Goal: Task Accomplishment & Management: Complete application form

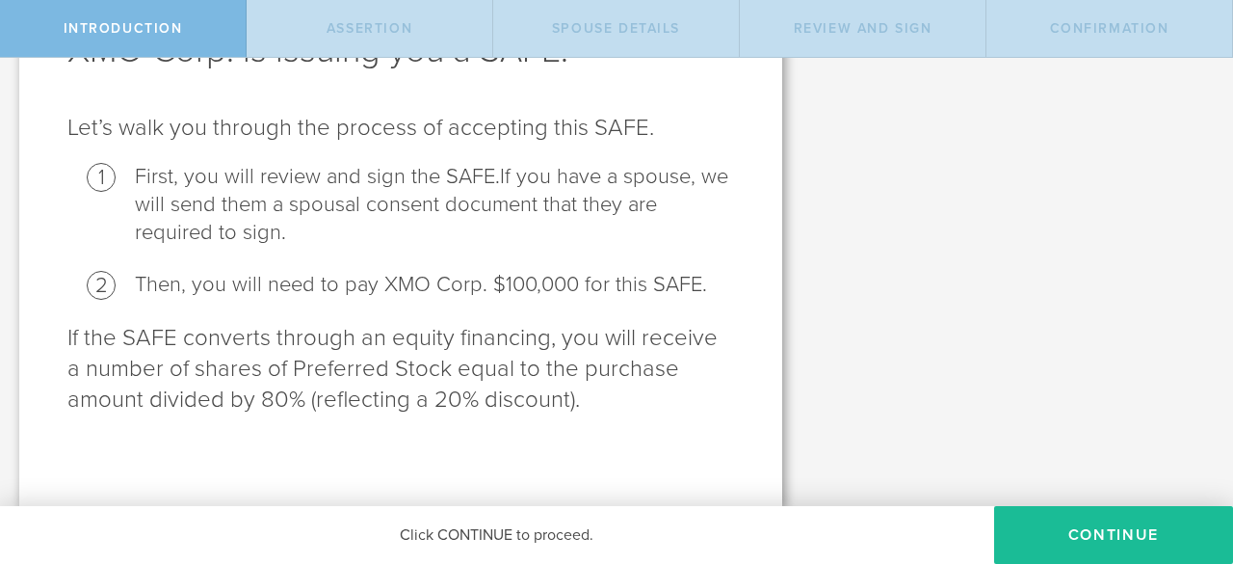
scroll to position [145, 0]
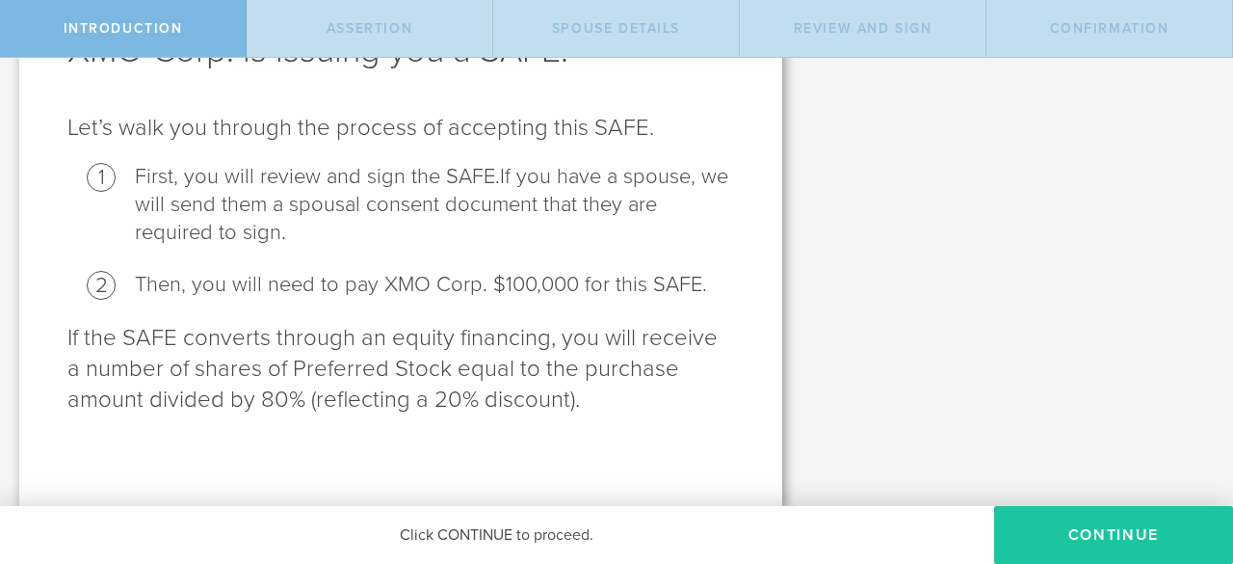
click at [1107, 540] on button "Continue" at bounding box center [1113, 535] width 239 height 58
radio input "true"
checkbox input "true"
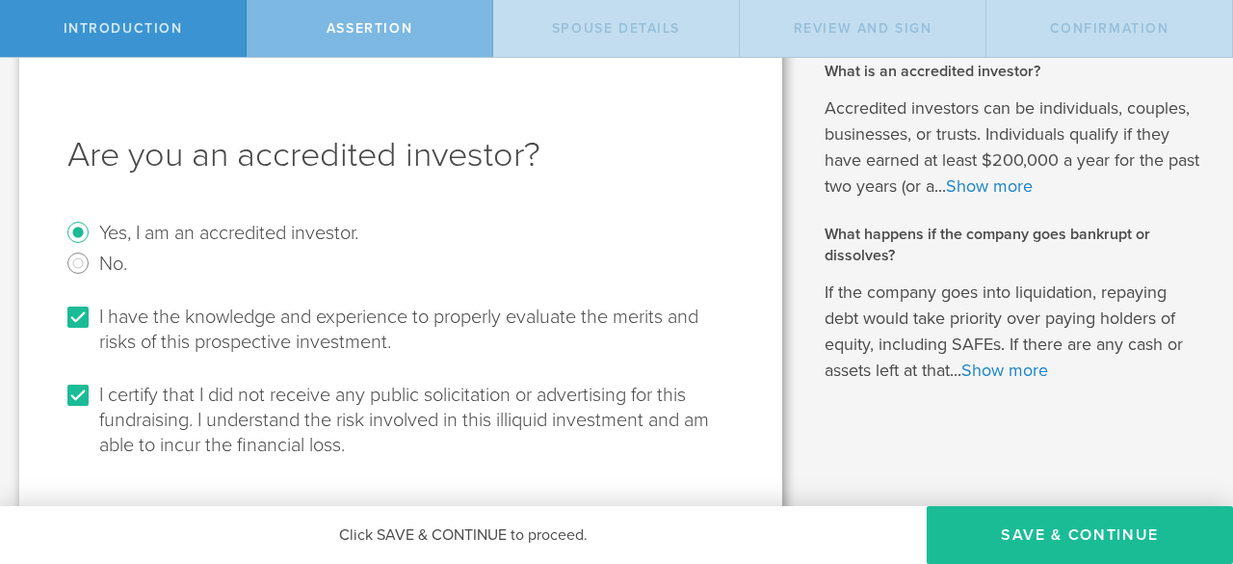
scroll to position [40, 0]
click at [1033, 189] on link "Show more" at bounding box center [989, 185] width 87 height 21
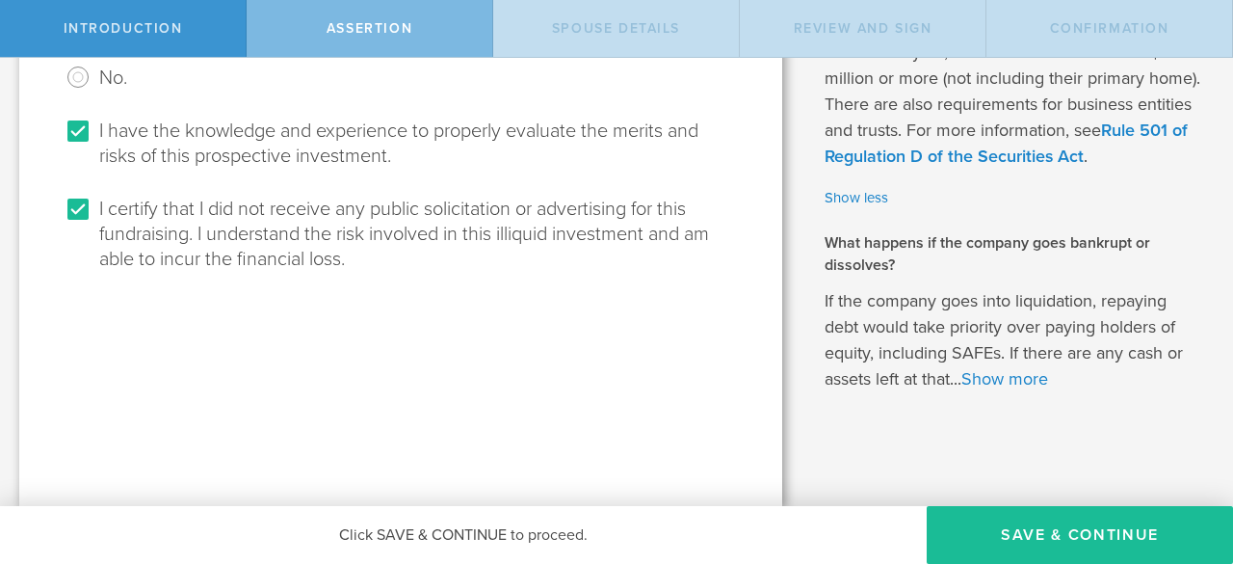
scroll to position [252, 0]
click at [1016, 378] on link "Show more" at bounding box center [1004, 378] width 87 height 21
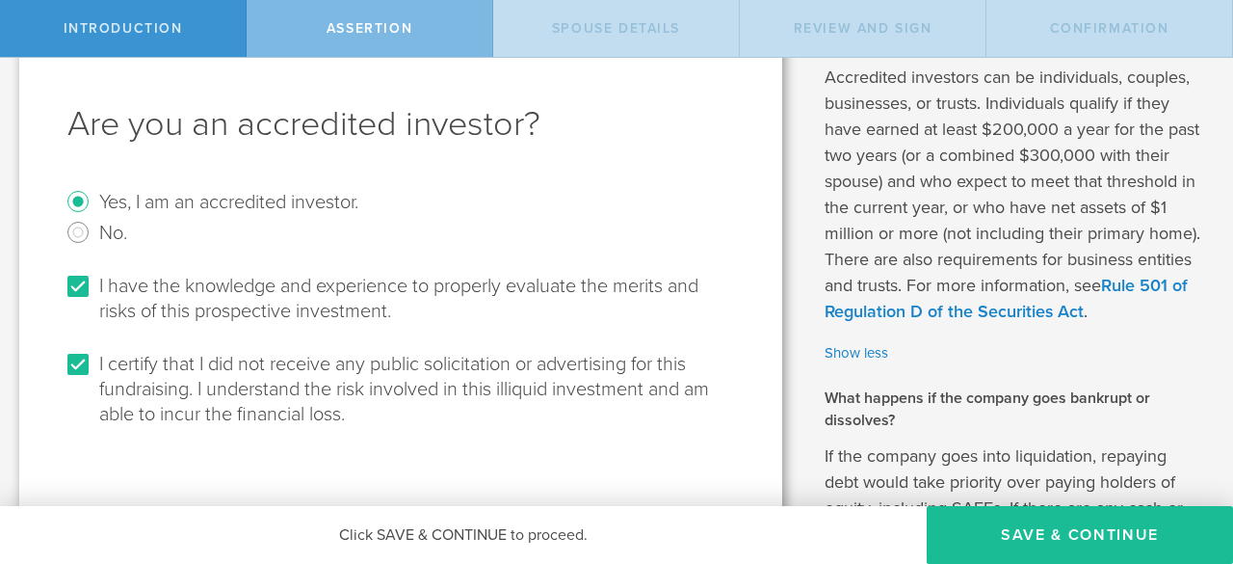
scroll to position [80, 0]
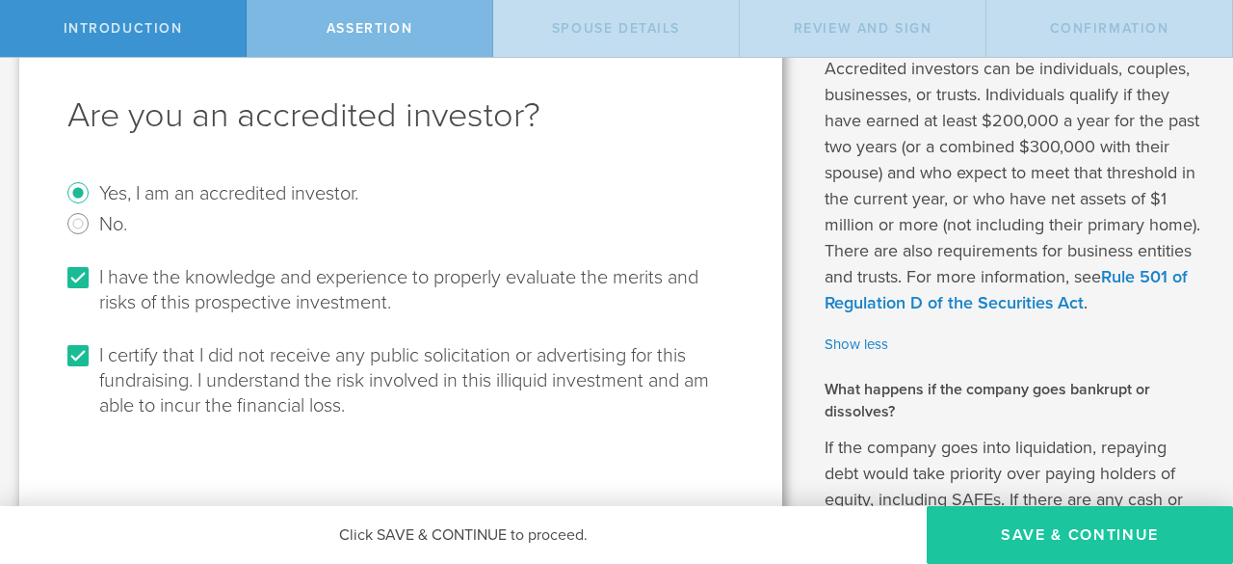
click at [1067, 537] on button "Save & Continue" at bounding box center [1080, 535] width 306 height 58
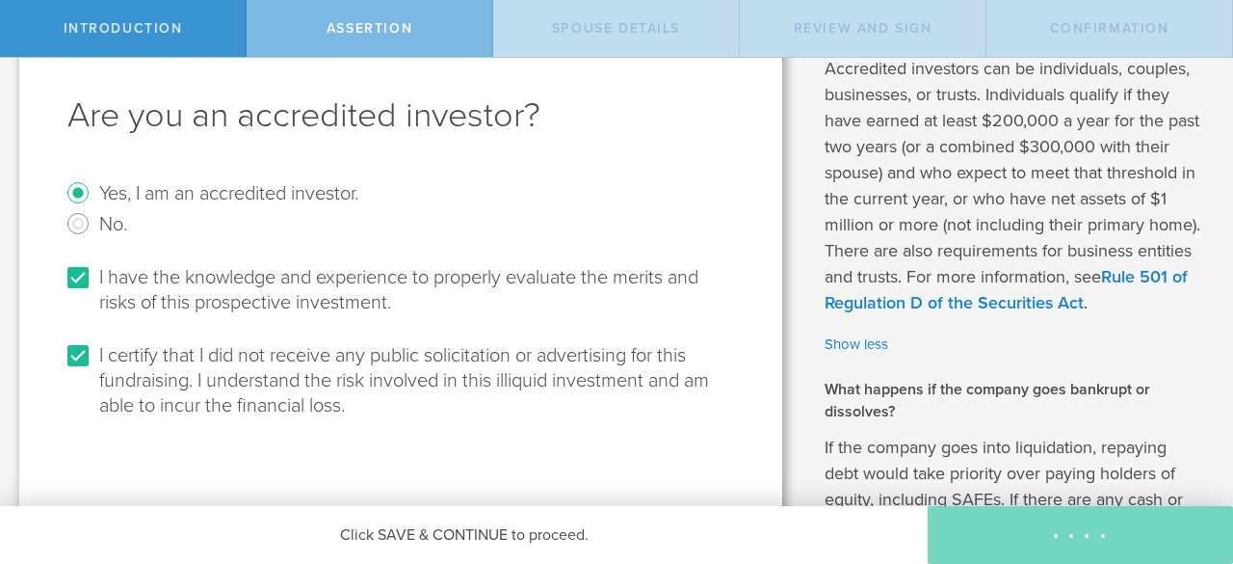
scroll to position [0, 0]
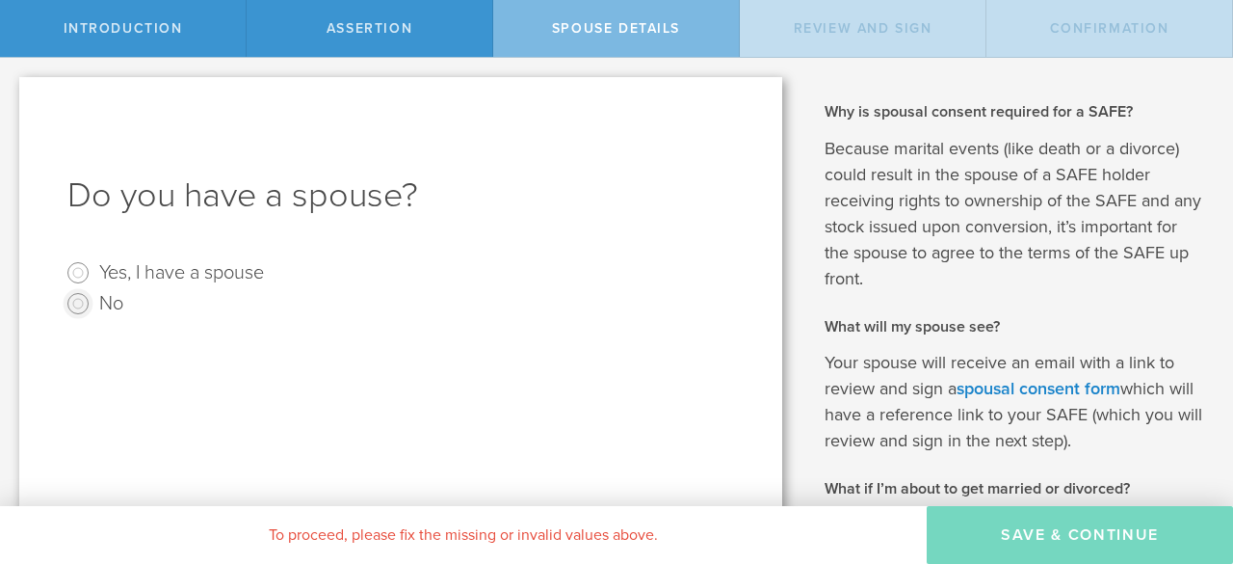
click at [73, 302] on input "No" at bounding box center [78, 303] width 31 height 31
radio input "true"
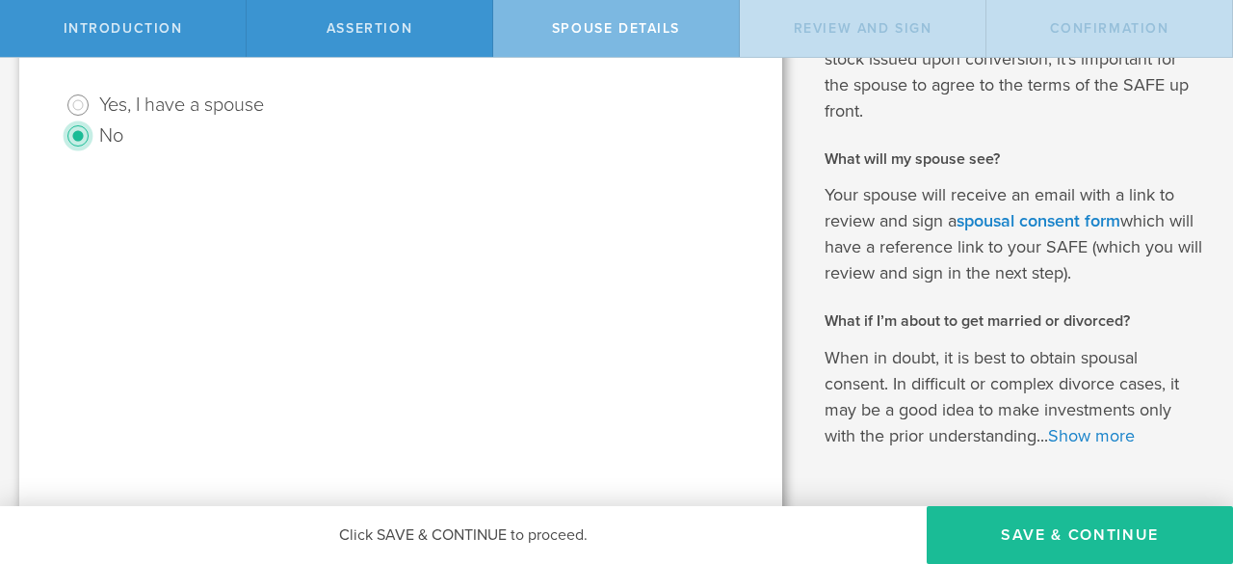
scroll to position [223, 0]
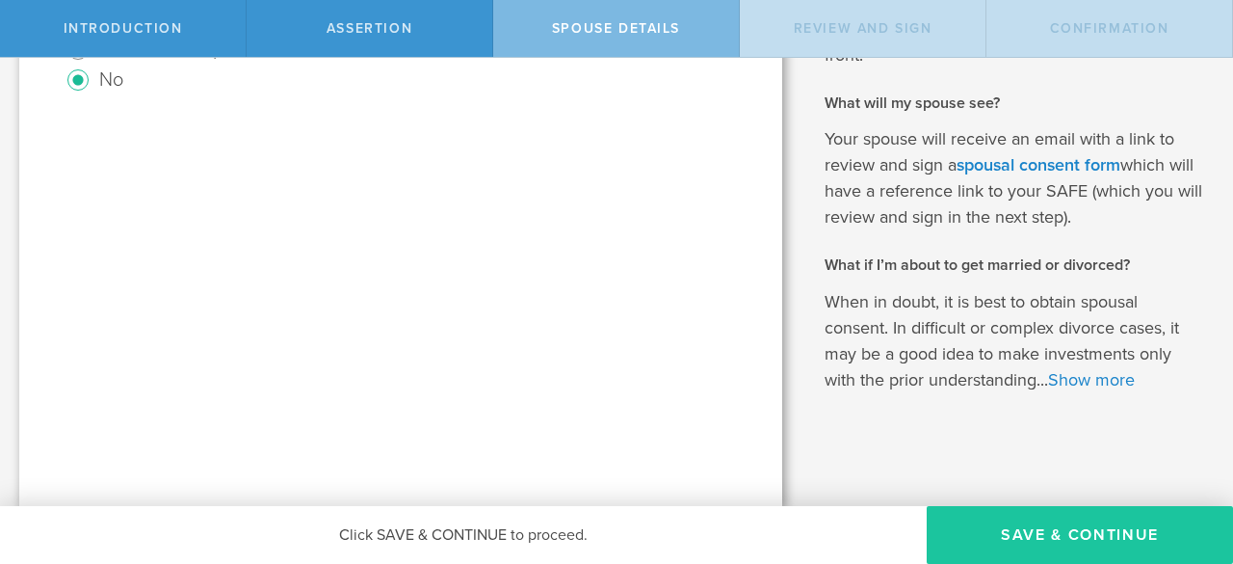
click at [1074, 537] on button "Save & Continue" at bounding box center [1080, 535] width 306 height 58
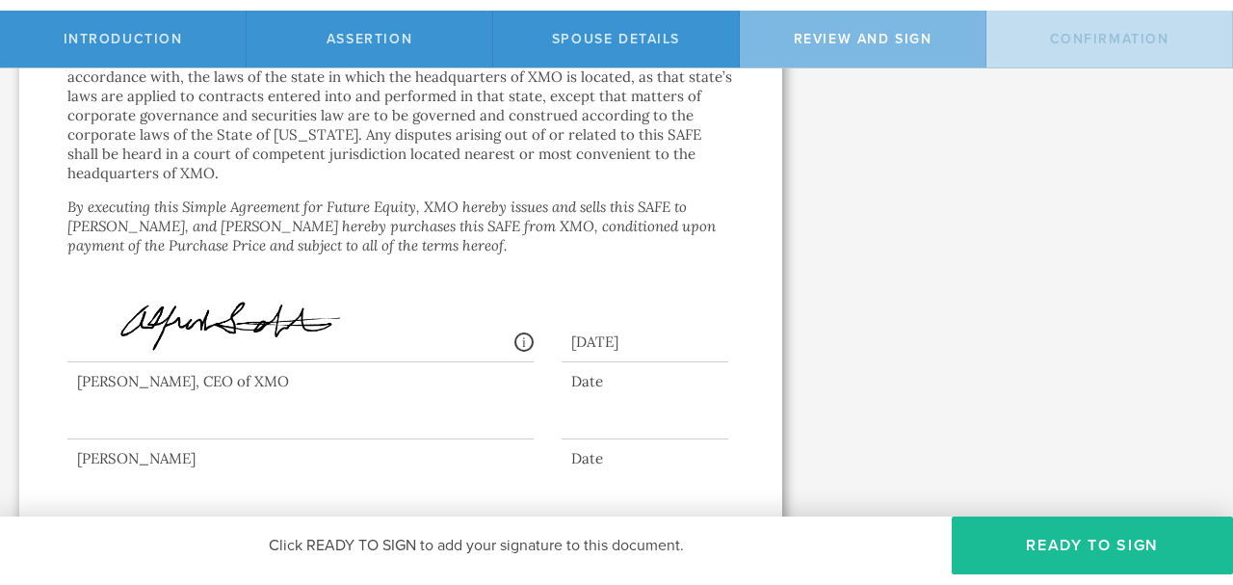
scroll to position [5307, 0]
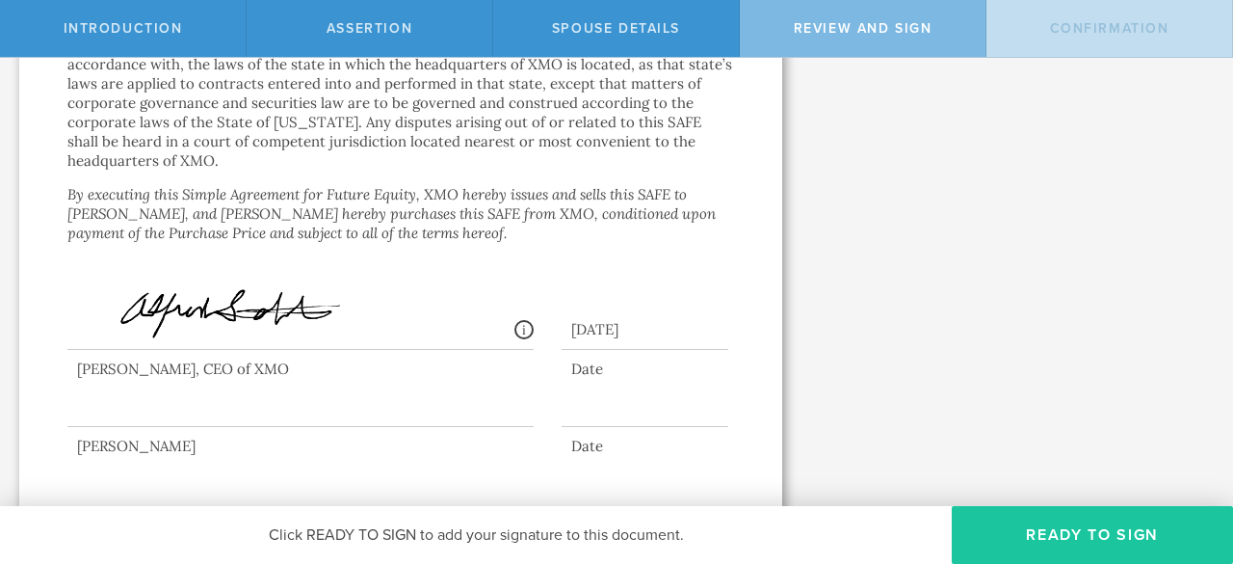
click at [1114, 527] on button "Ready to Sign" at bounding box center [1092, 535] width 281 height 58
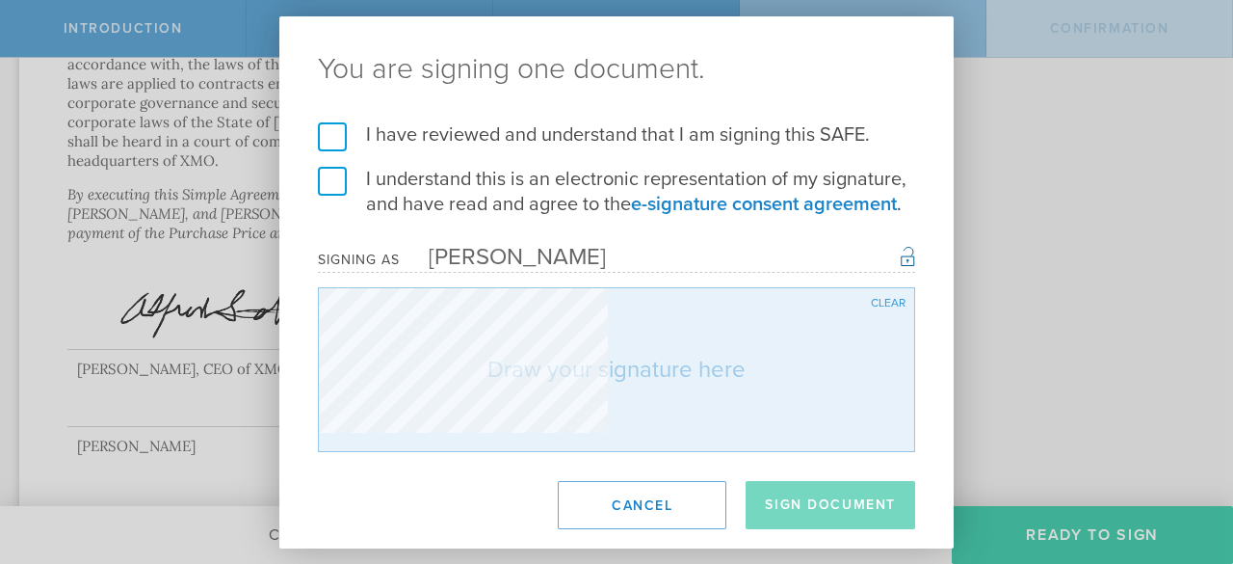
click at [1114, 527] on div "You are signing one document. I have reviewed and understand that I am signing …" at bounding box center [616, 282] width 1233 height 564
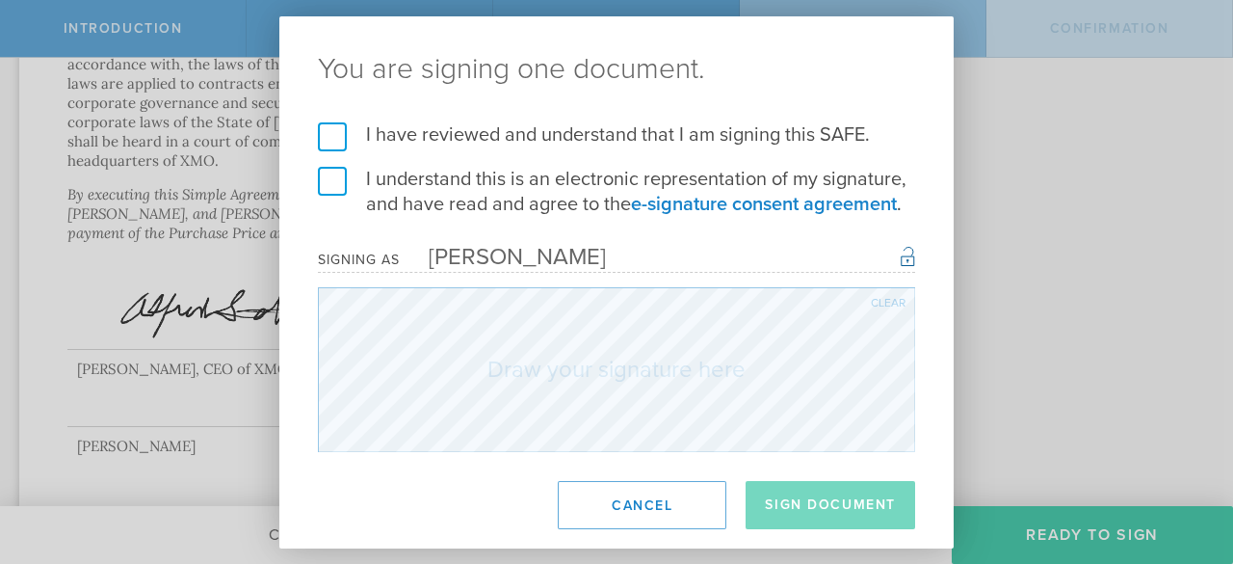
click at [329, 133] on label "I have reviewed and understand that I am signing this SAFE." at bounding box center [616, 134] width 597 height 25
click at [0, 0] on input "I have reviewed and understand that I am signing this SAFE." at bounding box center [0, 0] width 0 height 0
click at [330, 177] on label "I understand this is an electronic representation of my signature, and have rea…" at bounding box center [616, 192] width 597 height 50
click at [0, 0] on input "I understand this is an electronic representation of my signature, and have rea…" at bounding box center [0, 0] width 0 height 0
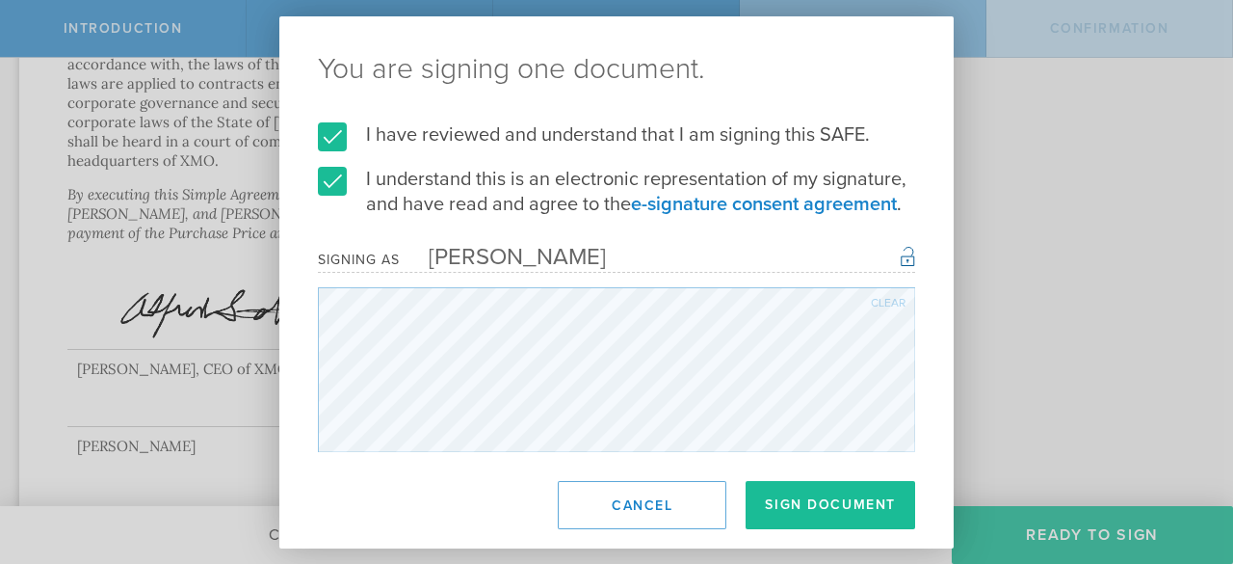
click at [884, 303] on div "Clear" at bounding box center [888, 303] width 35 height 12
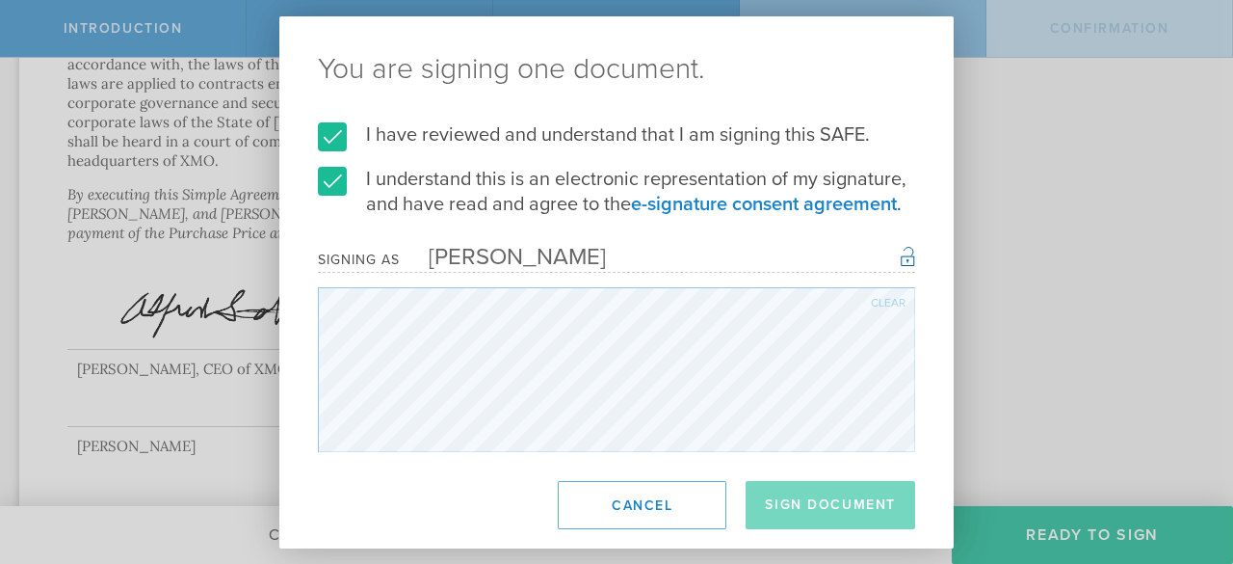
click at [890, 297] on div "Clear" at bounding box center [888, 303] width 35 height 12
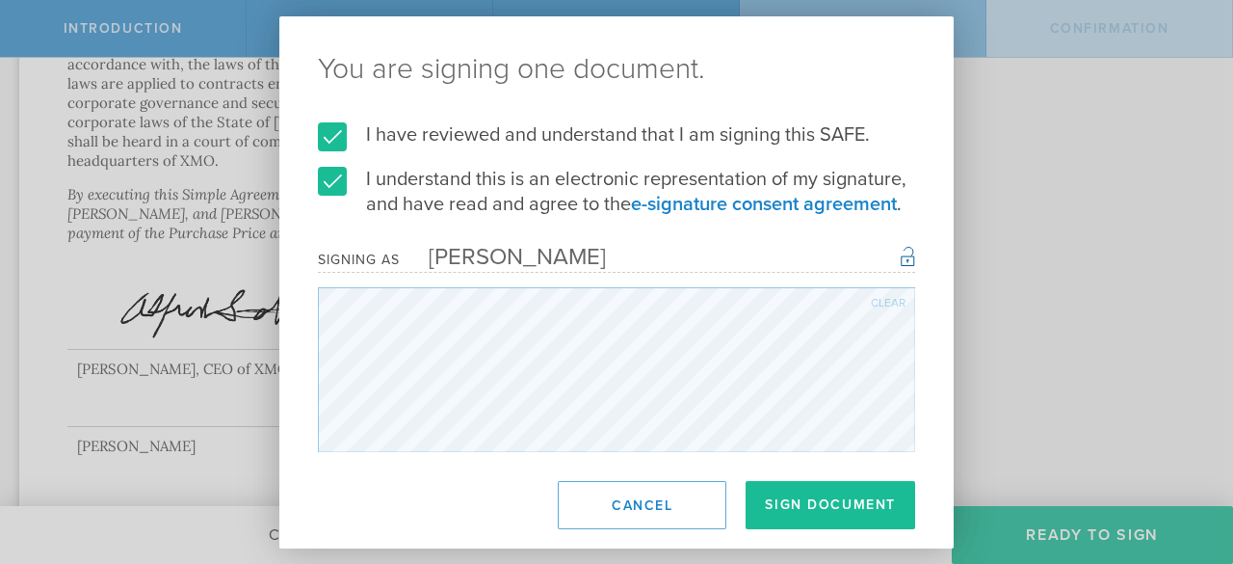
click at [886, 303] on div "Clear" at bounding box center [888, 303] width 35 height 12
click at [881, 304] on div "Clear" at bounding box center [888, 303] width 35 height 12
click at [899, 304] on div "Clear" at bounding box center [888, 303] width 35 height 12
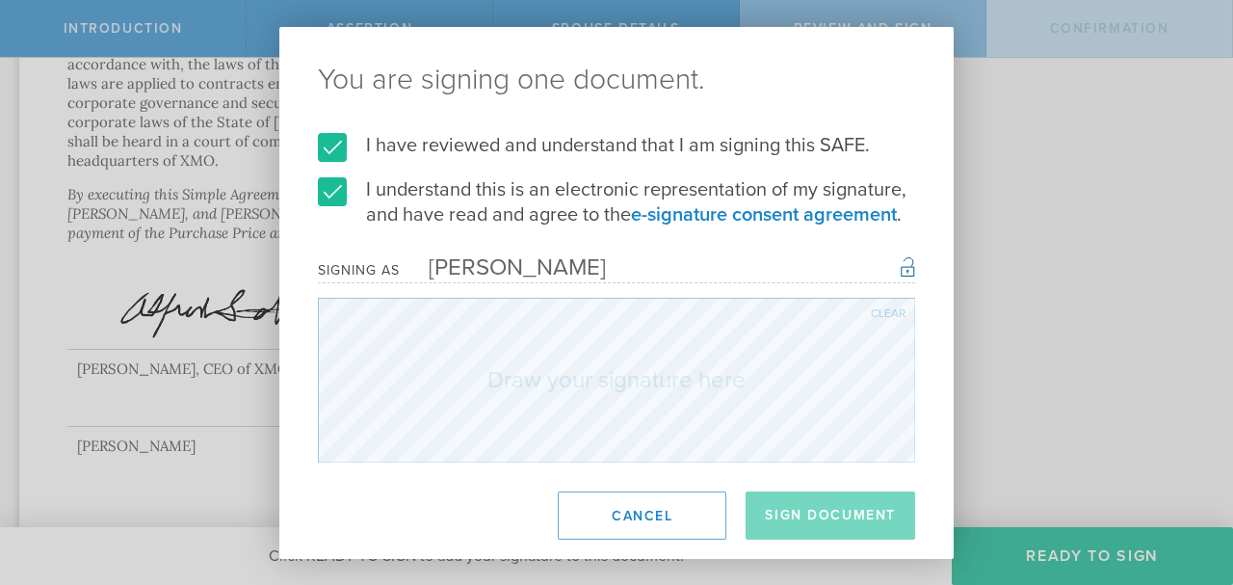
scroll to position [5286, 0]
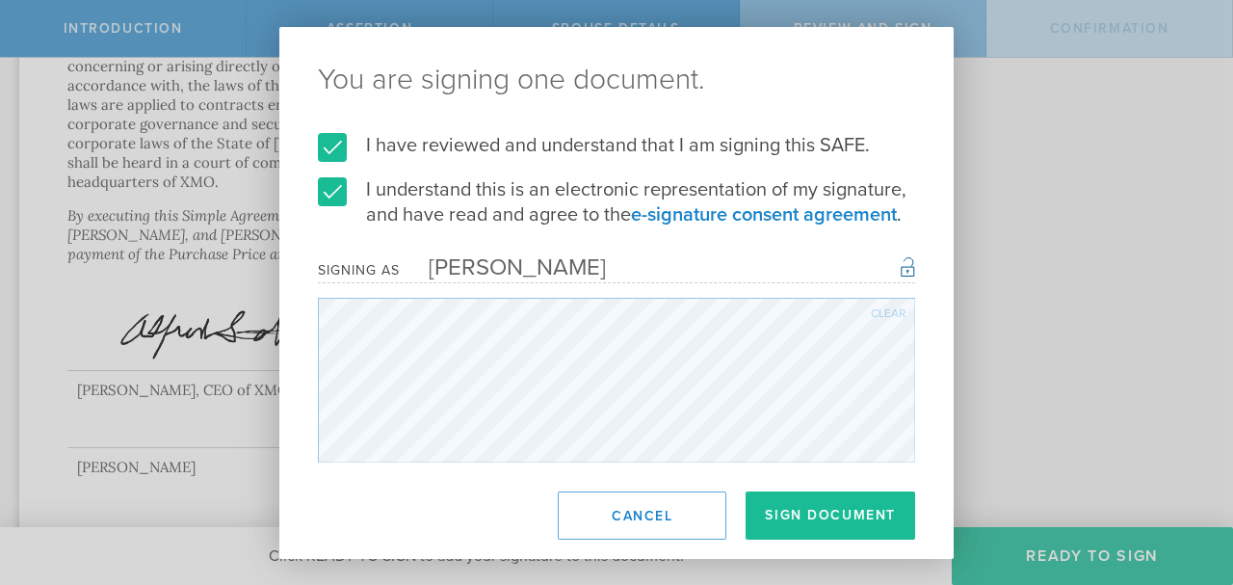
click at [877, 318] on div "Clear" at bounding box center [888, 313] width 35 height 12
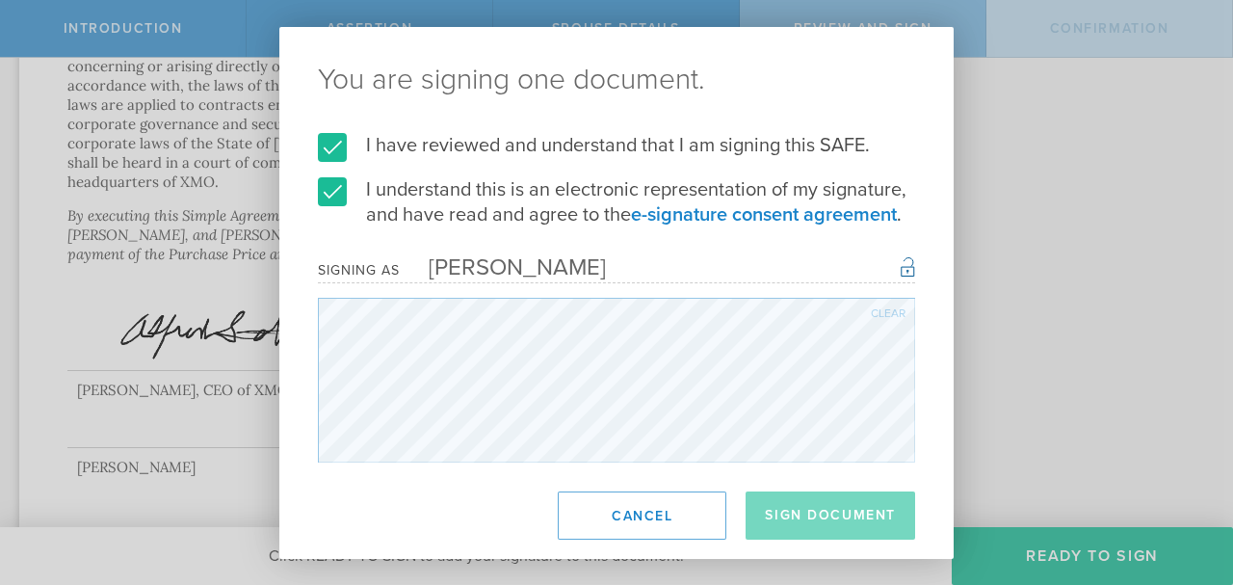
click at [872, 318] on div "Clear" at bounding box center [888, 313] width 35 height 12
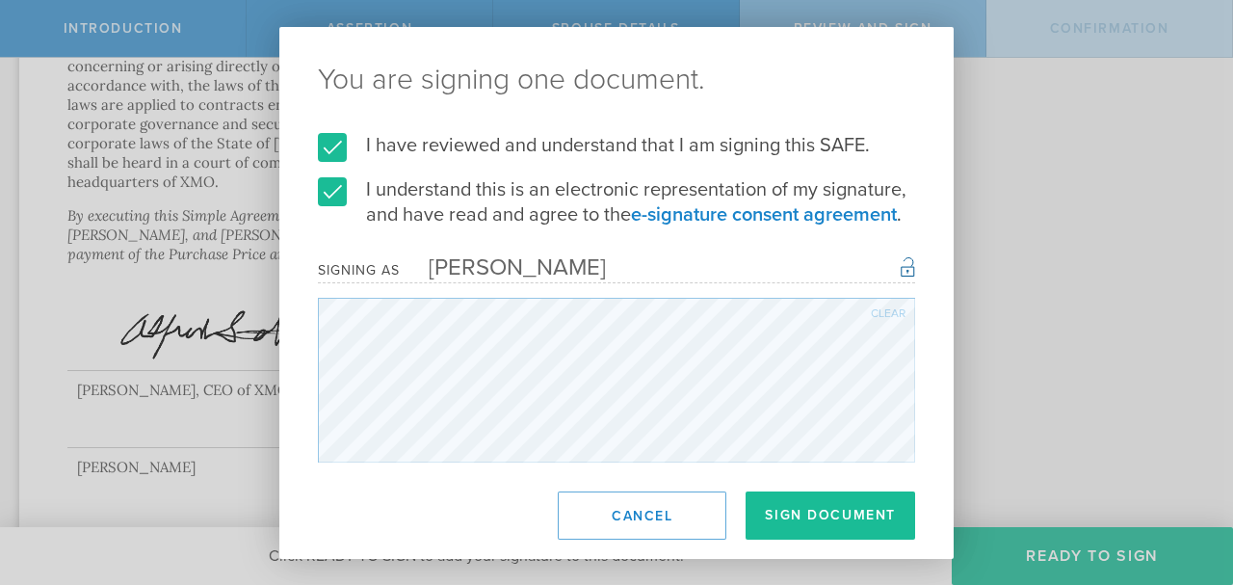
click at [821, 526] on button "Sign Document" at bounding box center [831, 515] width 170 height 48
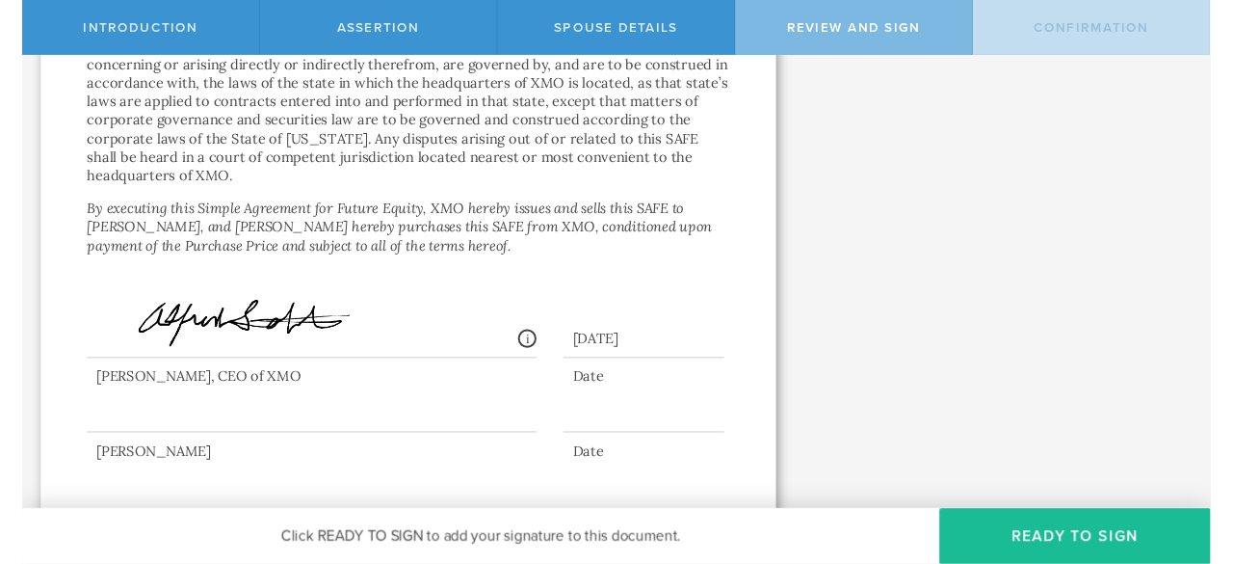
scroll to position [0, 0]
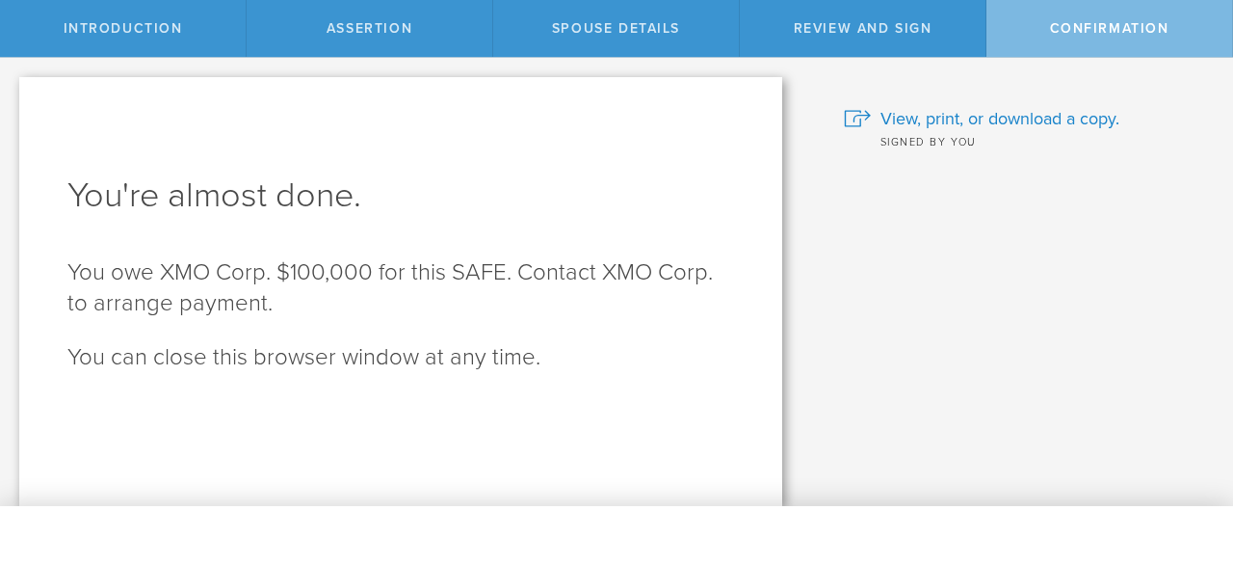
click at [599, 445] on div "You're almost done. You owe XMO Corp. $100,000 for this SAFE. Contact XMO Corp.…" at bounding box center [400, 291] width 763 height 429
click at [929, 121] on span "View, print, or download a copy." at bounding box center [1000, 118] width 239 height 25
